Goal: Information Seeking & Learning: Learn about a topic

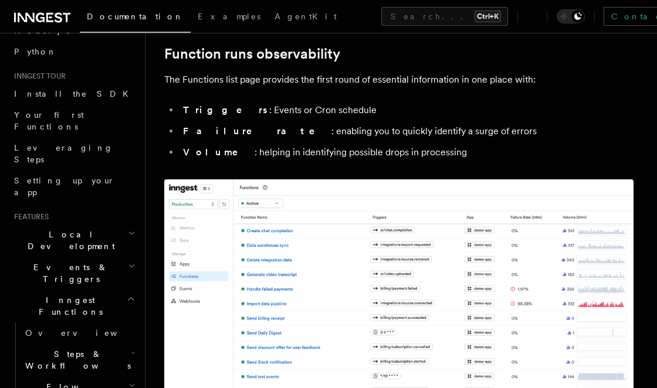
scroll to position [39, 0]
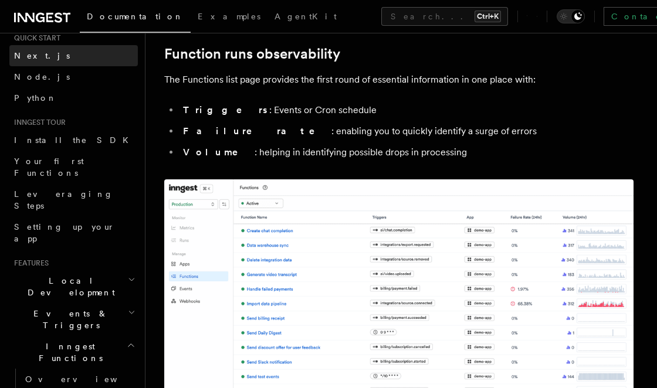
click at [16, 58] on span "Next.js" at bounding box center [42, 55] width 56 height 9
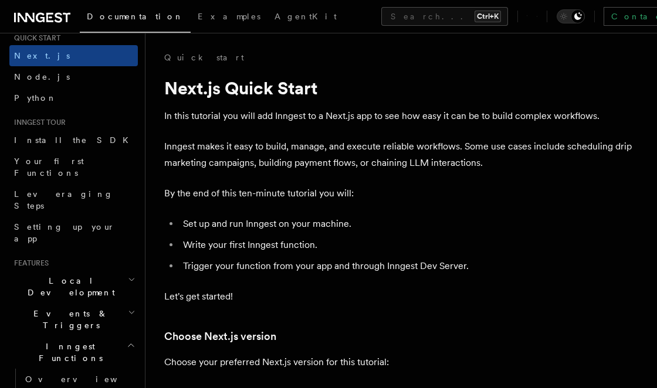
click at [33, 16] on icon at bounding box center [26, 17] width 17 height 9
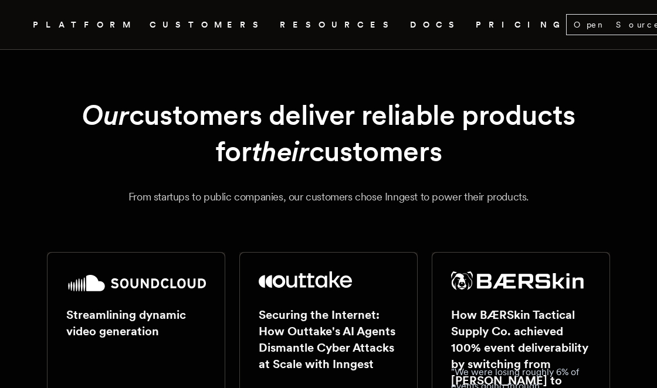
click at [19, 26] on icon ".cls-1 { fill: #FAFAF9; }" at bounding box center [19, 25] width 0 height 14
